Goal: Use online tool/utility: Utilize a website feature to perform a specific function

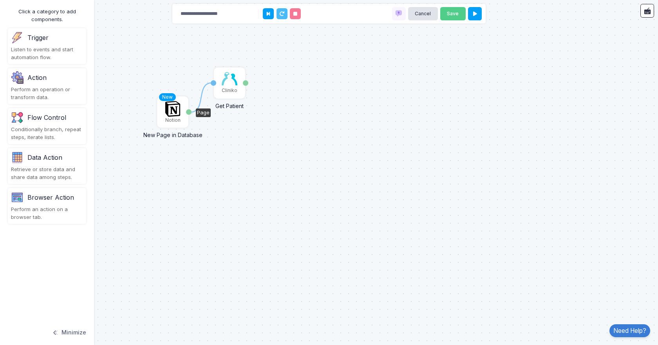
click at [179, 112] on img at bounding box center [173, 109] width 16 height 16
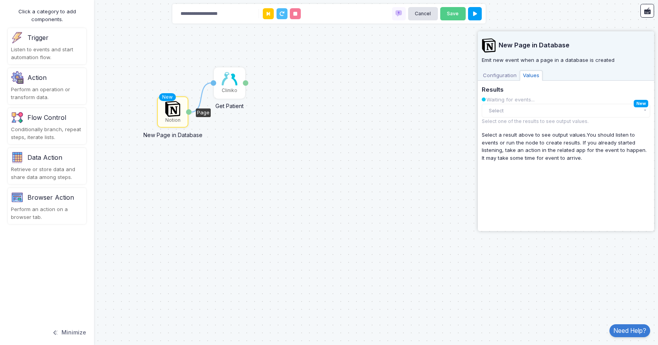
click at [171, 132] on div "New Page in Database" at bounding box center [172, 133] width 67 height 12
click at [170, 118] on div "Notion" at bounding box center [172, 120] width 15 height 7
click at [639, 104] on span "New" at bounding box center [641, 103] width 14 height 7
click at [646, 110] on button "Select" at bounding box center [566, 111] width 168 height 14
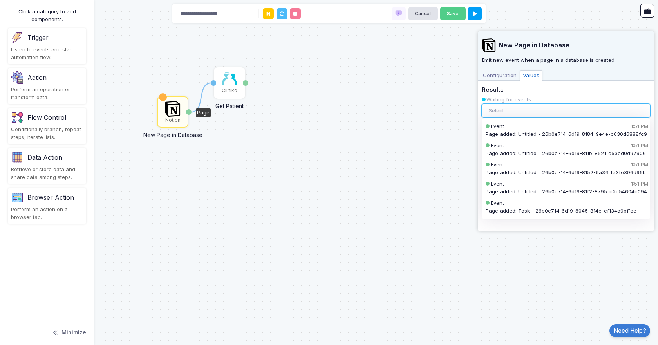
click at [555, 105] on button "Select" at bounding box center [566, 111] width 168 height 14
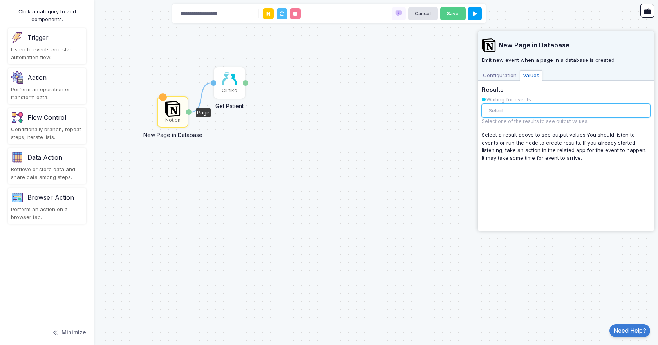
click at [566, 108] on button "Select" at bounding box center [566, 111] width 168 height 14
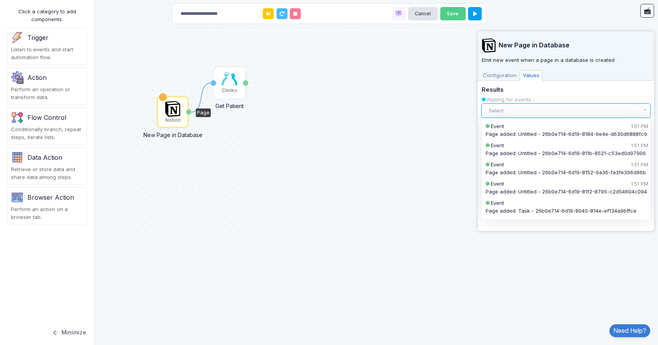
click at [581, 109] on button "Select" at bounding box center [566, 111] width 168 height 14
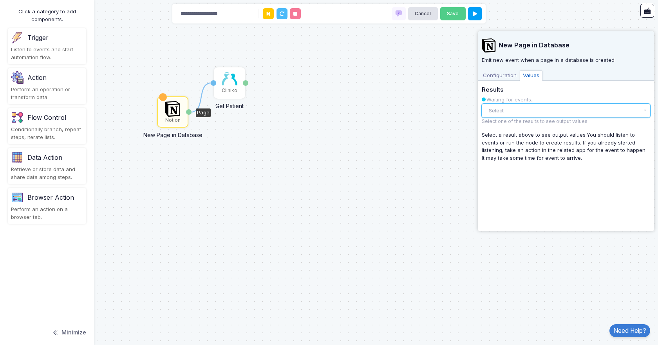
click at [648, 110] on button "Select" at bounding box center [566, 111] width 168 height 14
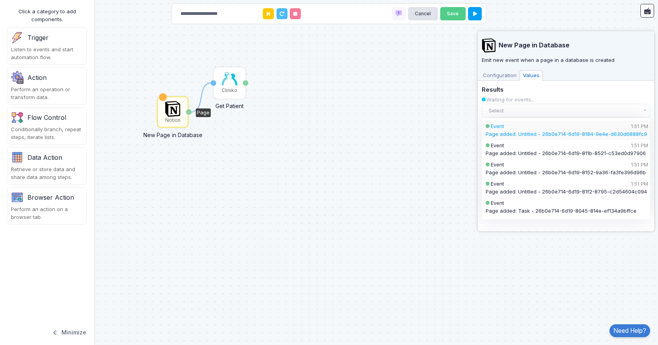
click at [560, 131] on div "Page added: Untitled - 26b0e714-6d19-8184-9e4e-d630d6888fc9" at bounding box center [566, 134] width 161 height 8
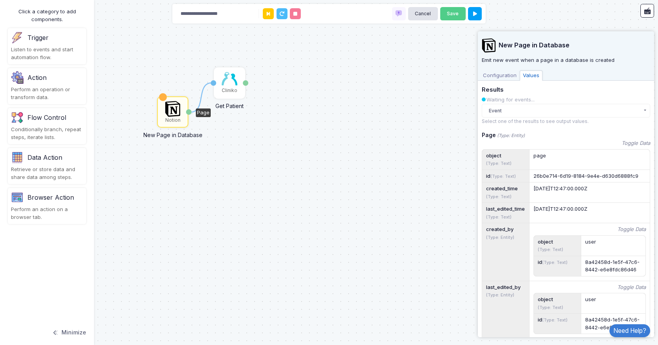
click at [503, 76] on span "Configuration" at bounding box center [500, 76] width 40 height 10
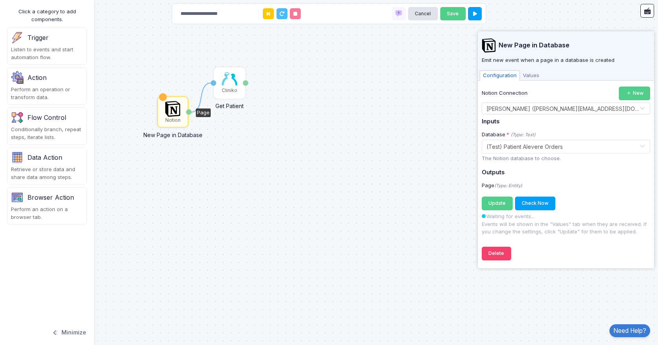
click at [527, 74] on span "Values" at bounding box center [531, 76] width 23 height 10
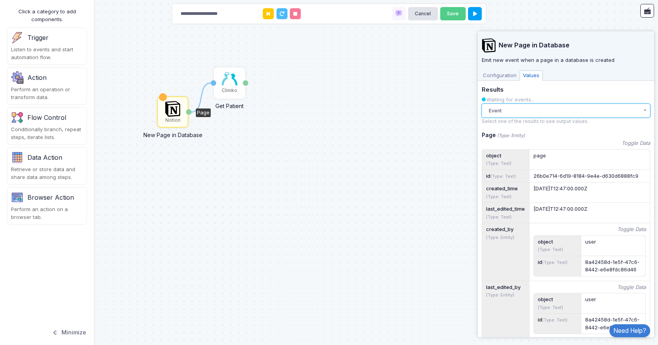
click at [639, 114] on button "Event" at bounding box center [566, 111] width 168 height 14
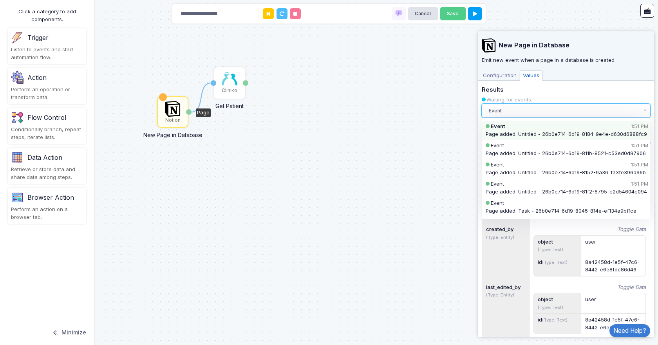
click at [544, 114] on button "Event" at bounding box center [566, 111] width 168 height 14
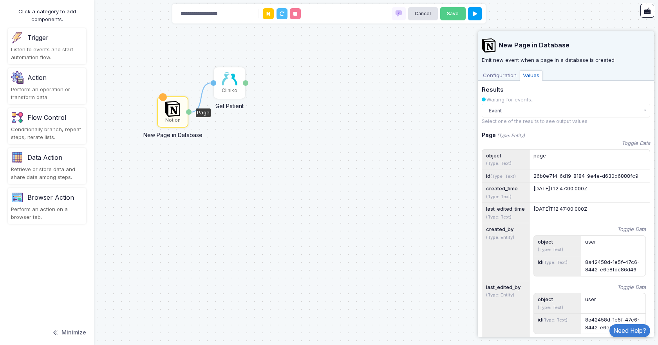
click at [507, 73] on span "Configuration" at bounding box center [500, 76] width 40 height 10
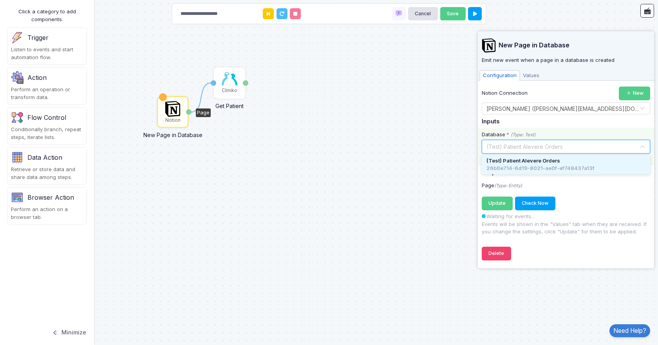
click at [519, 149] on input "text" at bounding box center [558, 146] width 144 height 9
click at [520, 148] on input "text" at bounding box center [558, 146] width 144 height 9
click at [517, 160] on span "(Test) Patient Alevere Orders" at bounding box center [524, 161] width 74 height 8
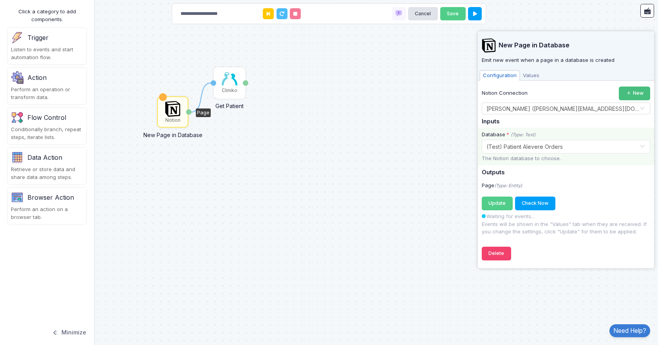
click at [636, 94] on button "New" at bounding box center [634, 94] width 31 height 14
click at [498, 184] on icon "(Type: Entity)" at bounding box center [508, 185] width 28 height 5
click at [490, 187] on div "Page (Type: Entity)" at bounding box center [566, 186] width 176 height 8
click at [513, 185] on icon "(Type: Entity)" at bounding box center [508, 185] width 28 height 5
click at [493, 208] on button "Update Registering..." at bounding box center [497, 204] width 31 height 14
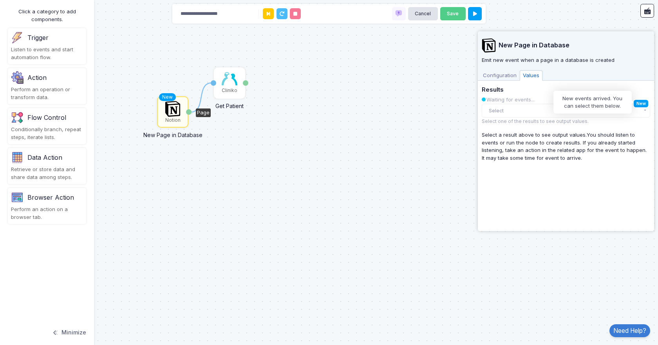
click at [637, 101] on span "New" at bounding box center [641, 103] width 14 height 7
click at [644, 108] on button "Select" at bounding box center [566, 111] width 168 height 14
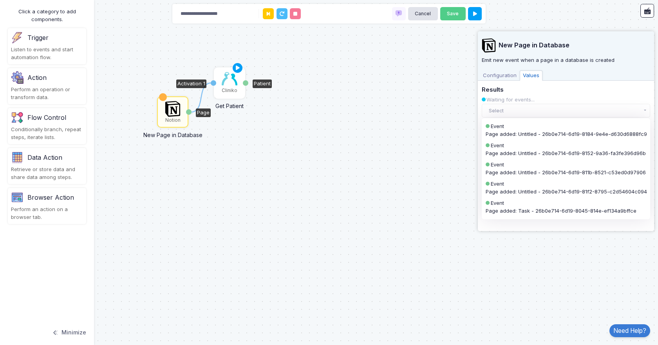
click at [231, 88] on div "Cliniko" at bounding box center [230, 90] width 16 height 7
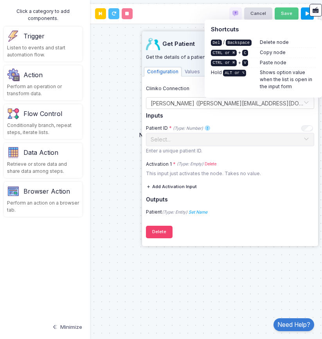
click at [182, 16] on div "**********" at bounding box center [161, 14] width 313 height 20
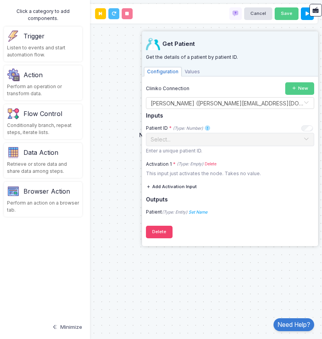
click at [112, 87] on div "1 New Notion New Page in Database Page Cliniko Get Patient Activation 1 Patient" at bounding box center [161, 169] width 330 height 339
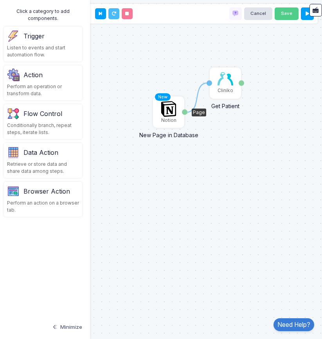
click at [174, 110] on img at bounding box center [169, 109] width 16 height 16
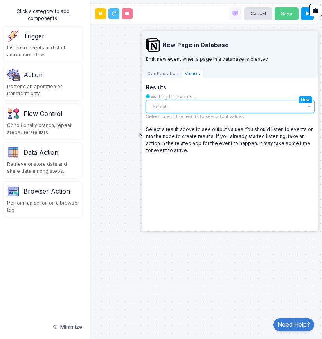
click at [168, 105] on button "Select" at bounding box center [230, 106] width 168 height 13
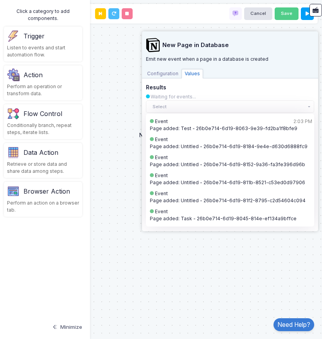
click at [121, 100] on div "1 Notion New Page in Database Page Cliniko Get Patient Activation 1 Patient" at bounding box center [161, 169] width 330 height 339
